Goal: Communication & Community: Answer question/provide support

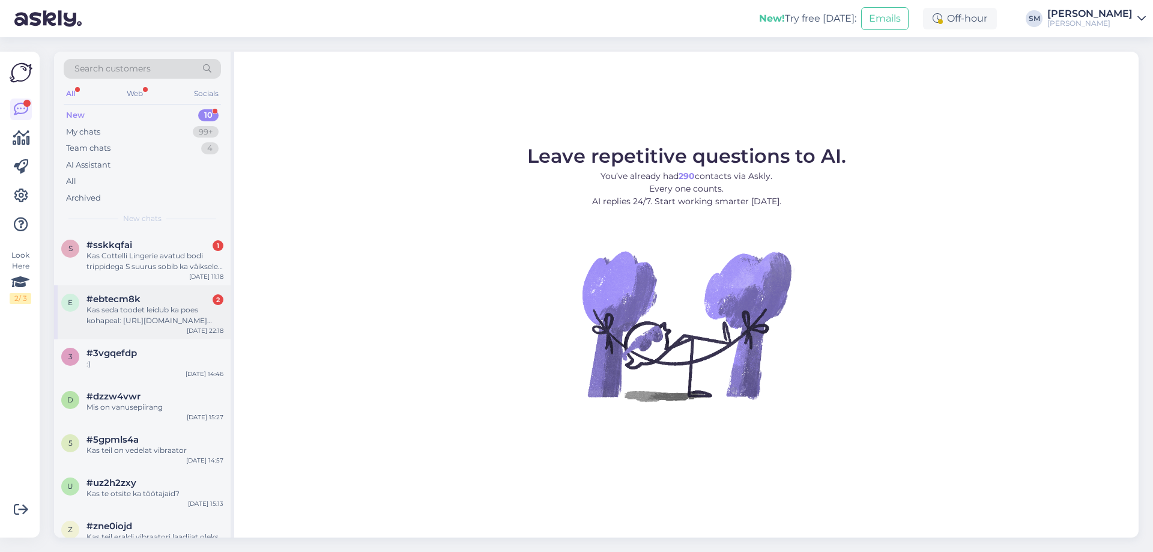
click at [169, 309] on div "Kas seda toodet leidub ka poes kohapeal: [URL][DOMAIN_NAME][PERSON_NAME] ?" at bounding box center [154, 315] width 137 height 22
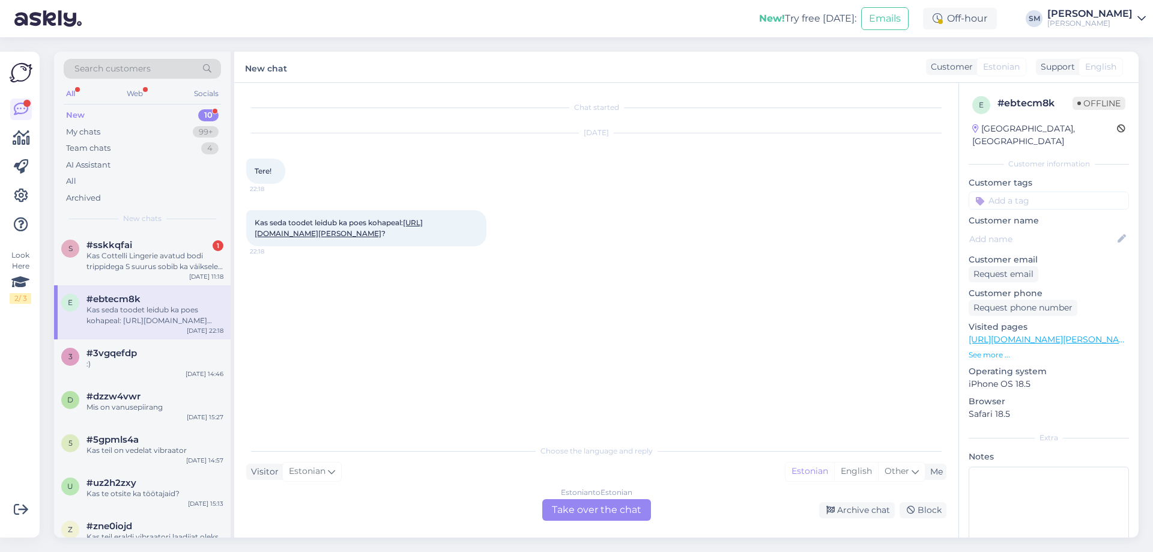
click at [378, 238] on link "[URL][DOMAIN_NAME][PERSON_NAME]" at bounding box center [339, 228] width 168 height 20
click at [603, 504] on div "Estonian to Estonian Take over the chat" at bounding box center [596, 510] width 109 height 22
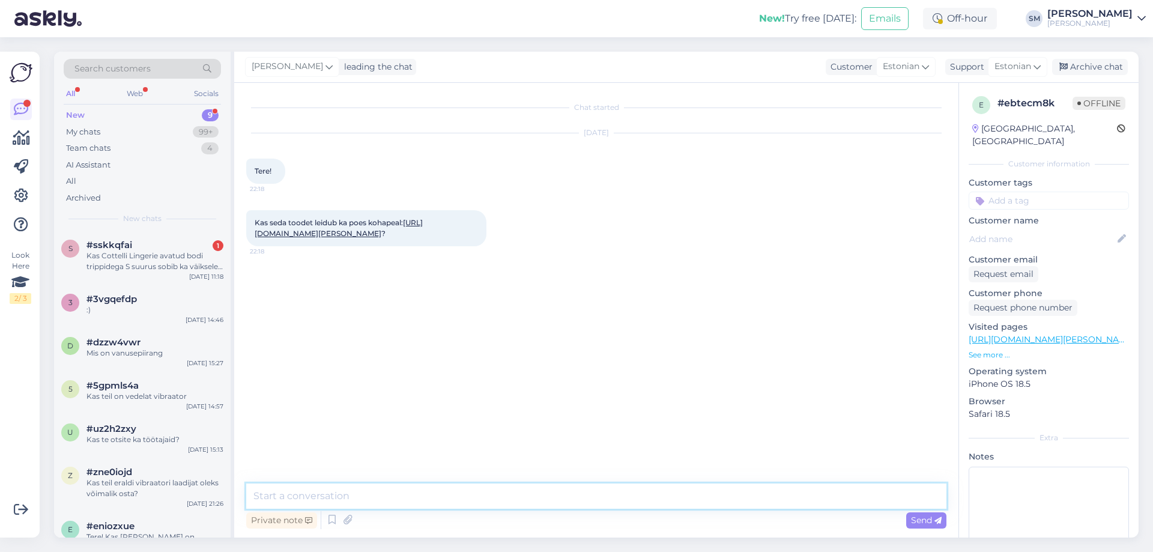
click at [506, 490] on textarea at bounding box center [596, 495] width 700 height 25
type textarea "Tere, on olemas kohapeal."
click at [928, 519] on span "Send" at bounding box center [926, 519] width 31 height 11
click at [121, 260] on div "Kas Cottelli Lingerie avatud bodi trippidega S suurus sobib ka väiksele rinnale…" at bounding box center [154, 261] width 137 height 22
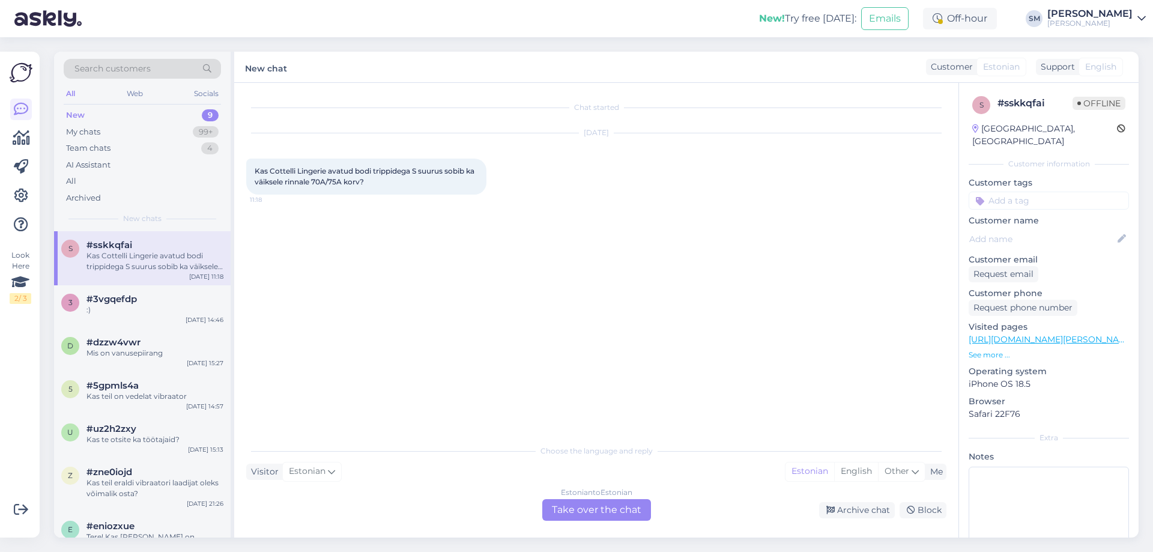
click at [575, 519] on div "Estonian to Estonian Take over the chat" at bounding box center [596, 510] width 109 height 22
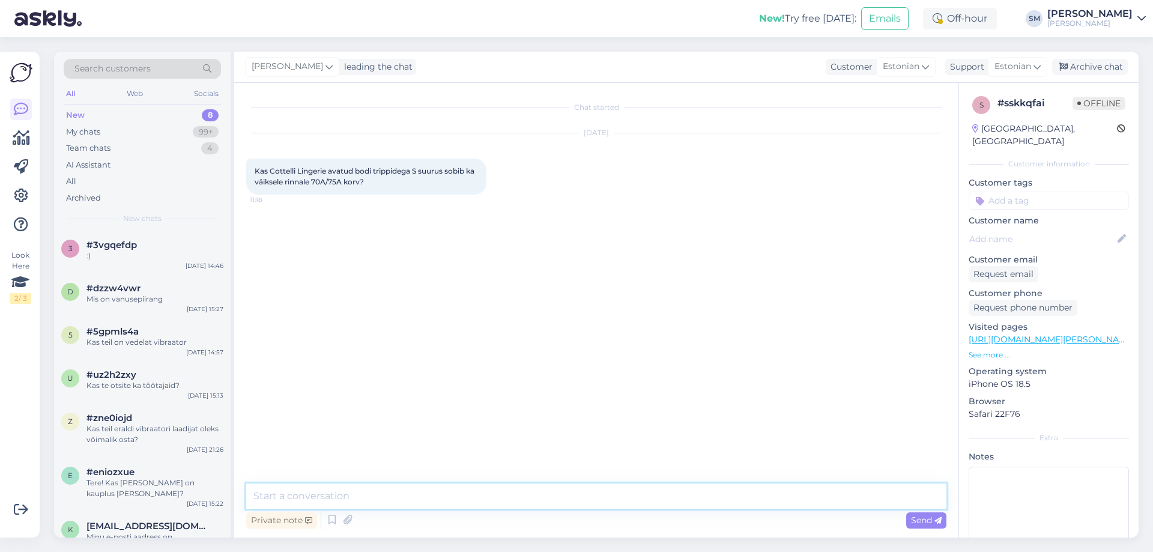
click at [323, 487] on textarea at bounding box center [596, 495] width 700 height 25
type textarea "Tere, see võib jääda suureks natukene rinna kohast."
click at [917, 524] on span "Send" at bounding box center [926, 519] width 31 height 11
